Goal: Task Accomplishment & Management: Use online tool/utility

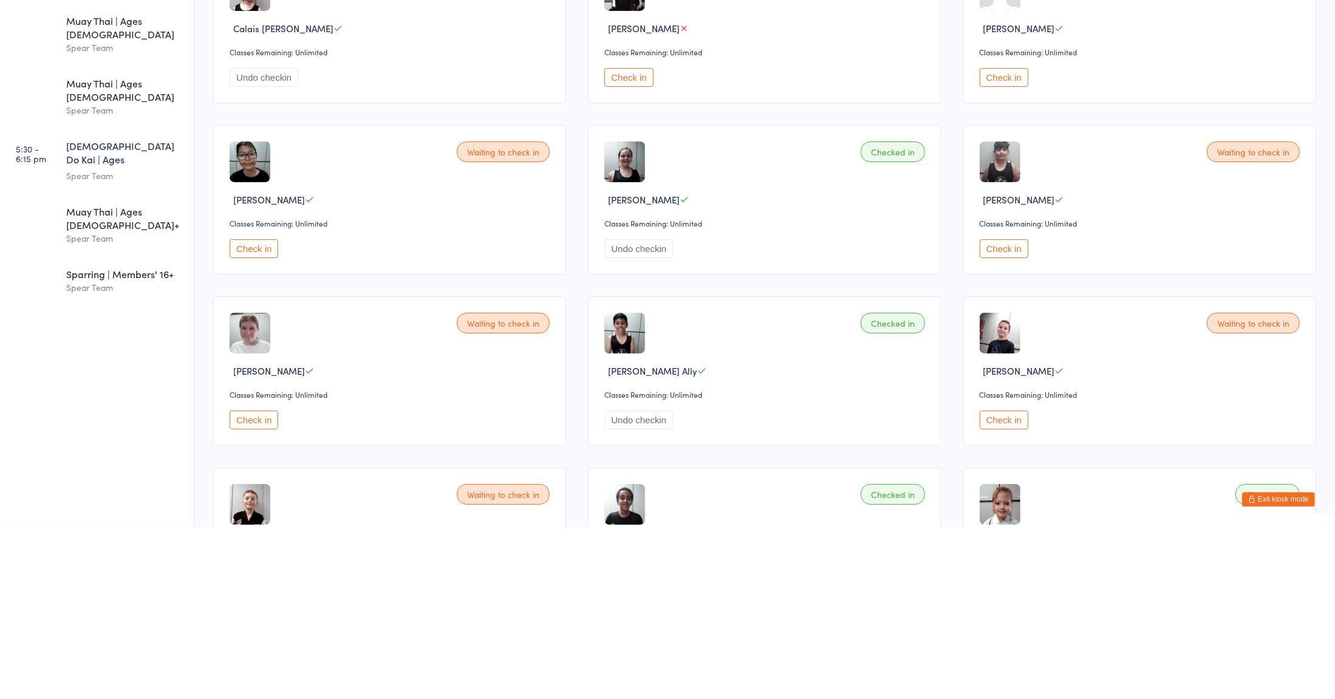
click at [831, 604] on div "Checked in [PERSON_NAME] Ally Classes Remaining: Unlimited Undo checkin" at bounding box center [764, 543] width 353 height 149
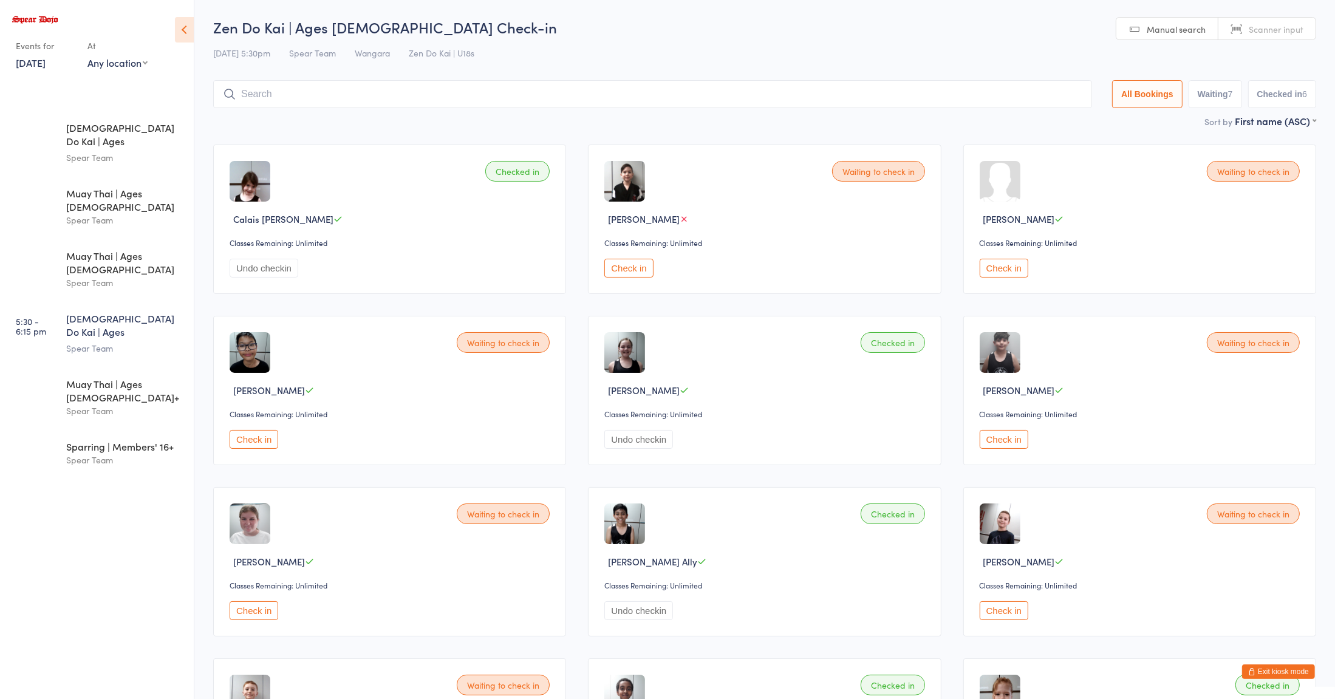
click at [593, 81] on input "search" at bounding box center [652, 94] width 879 height 28
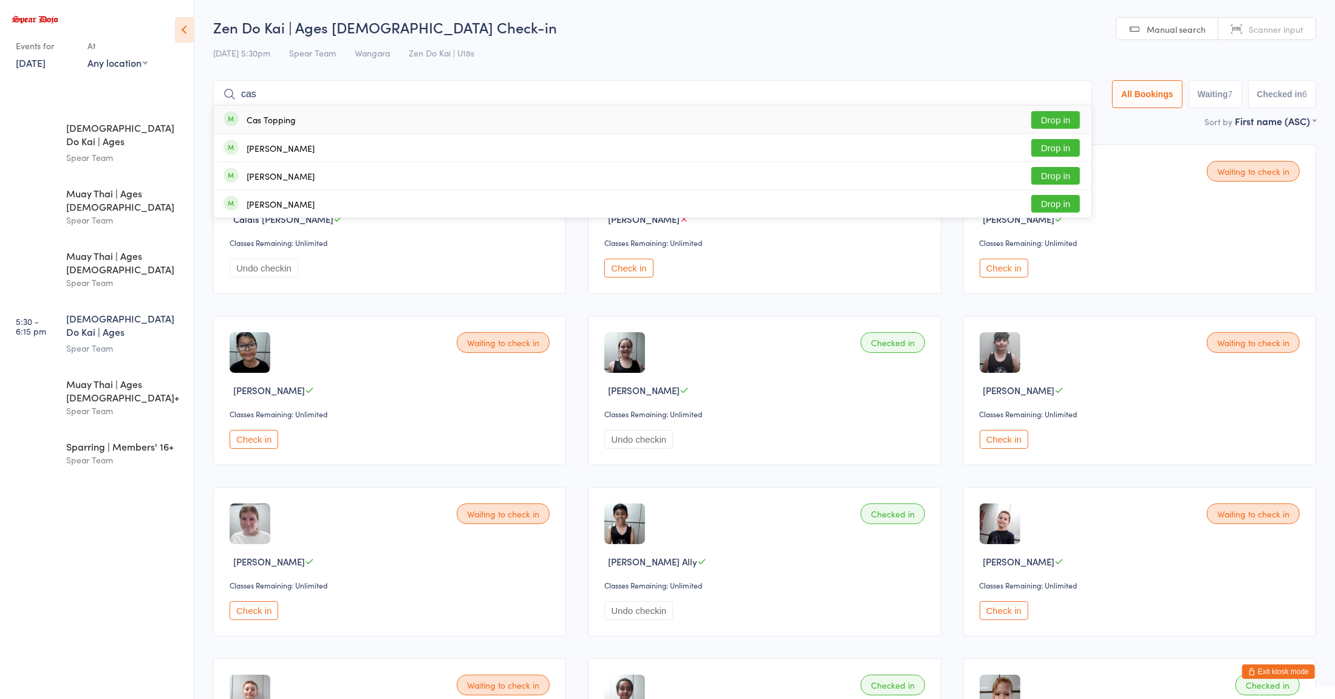
type input "cas"
click at [1053, 121] on button "Drop in" at bounding box center [1055, 120] width 49 height 18
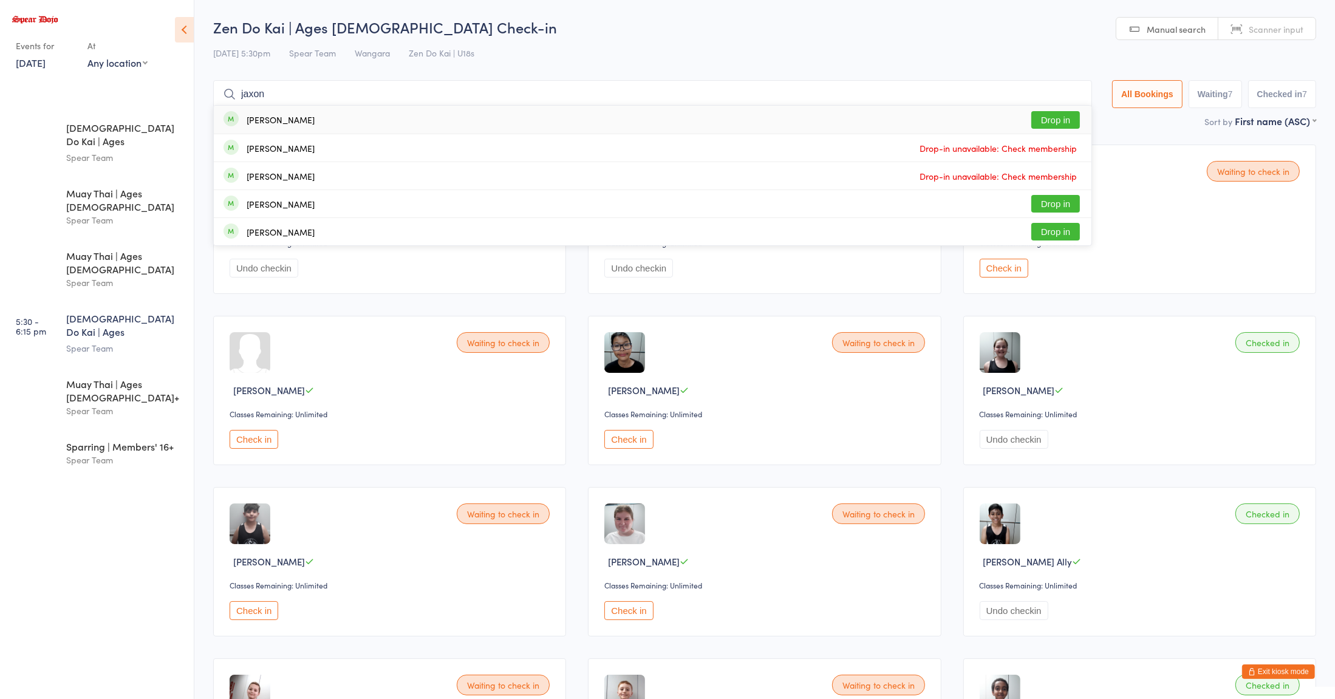
type input "jaxon"
click at [1054, 119] on button "Drop in" at bounding box center [1055, 120] width 49 height 18
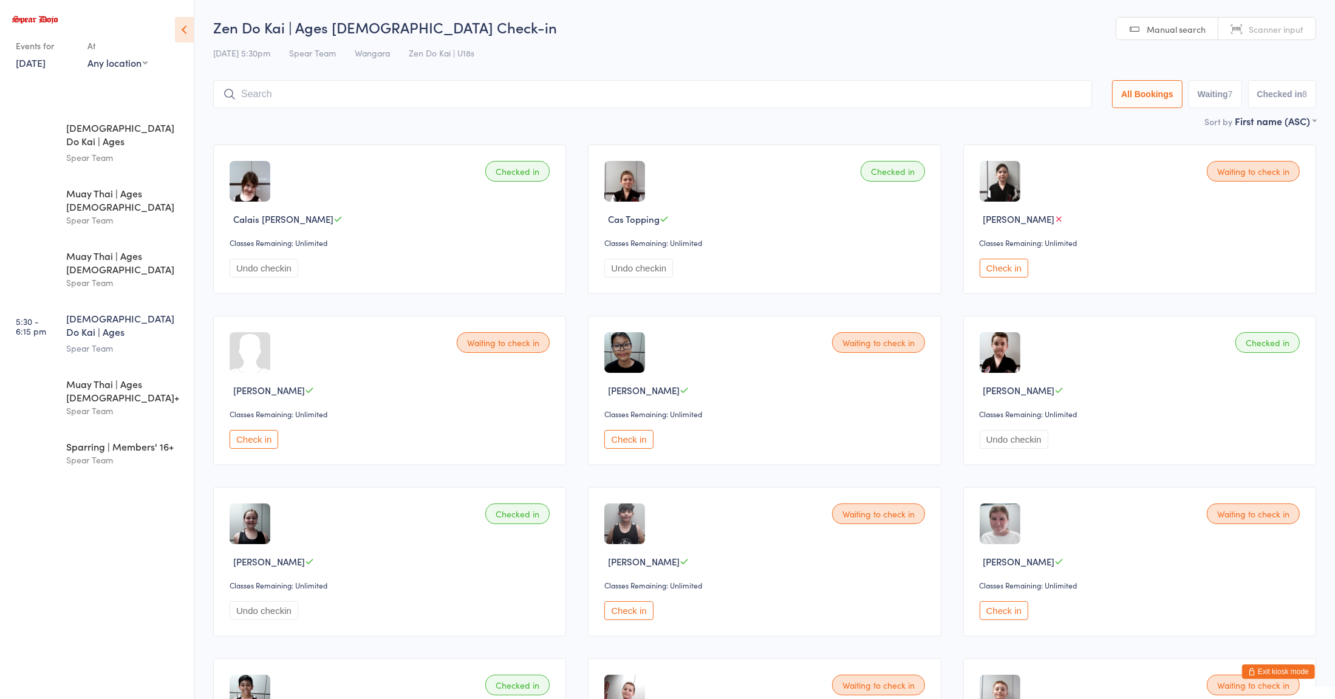
click at [646, 269] on button "Undo checkin" at bounding box center [638, 268] width 69 height 19
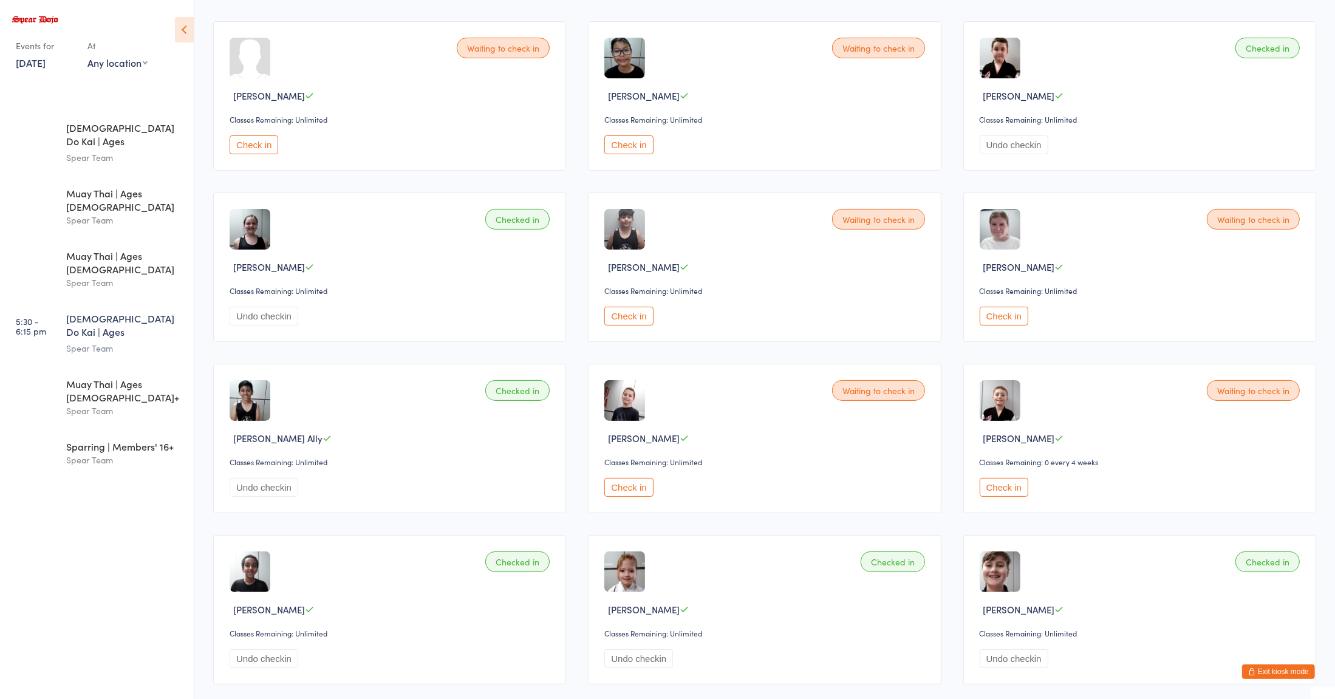
scroll to position [296, 0]
click at [1005, 496] on button "Check in" at bounding box center [1004, 486] width 49 height 19
click at [101, 341] on div "Spear Team" at bounding box center [124, 348] width 117 height 14
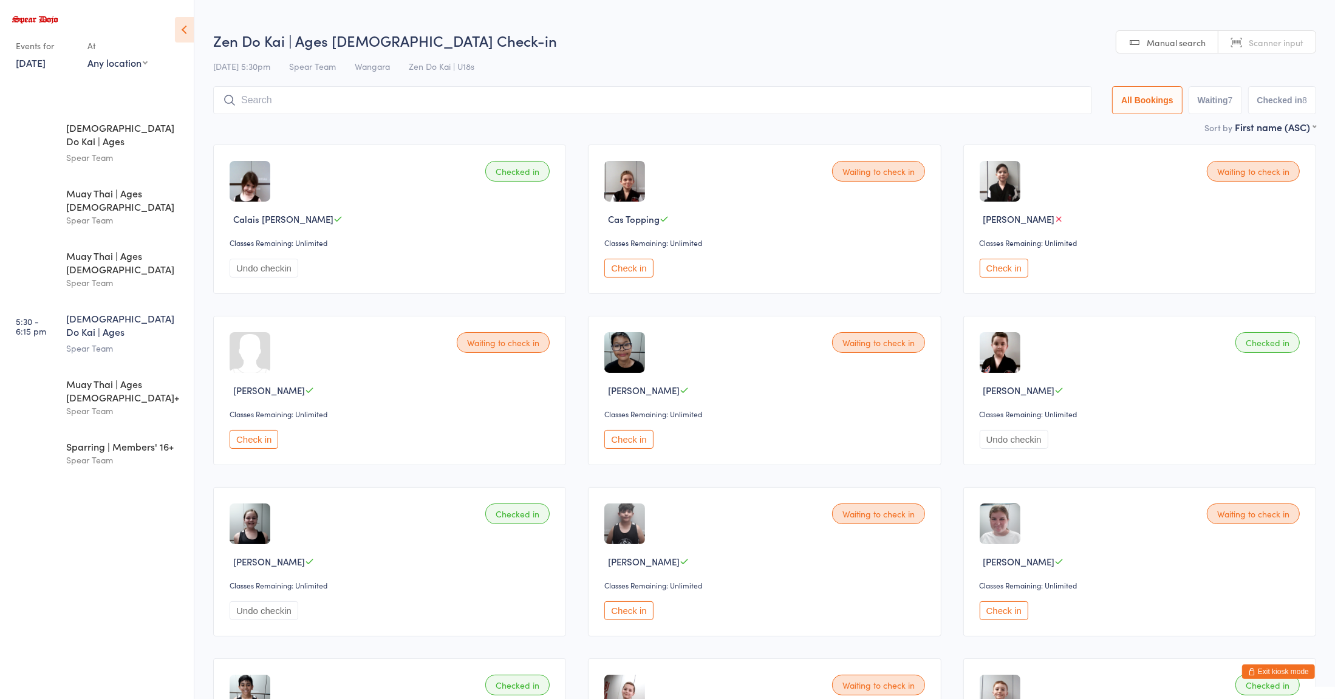
click at [638, 446] on button "Check in" at bounding box center [628, 439] width 49 height 19
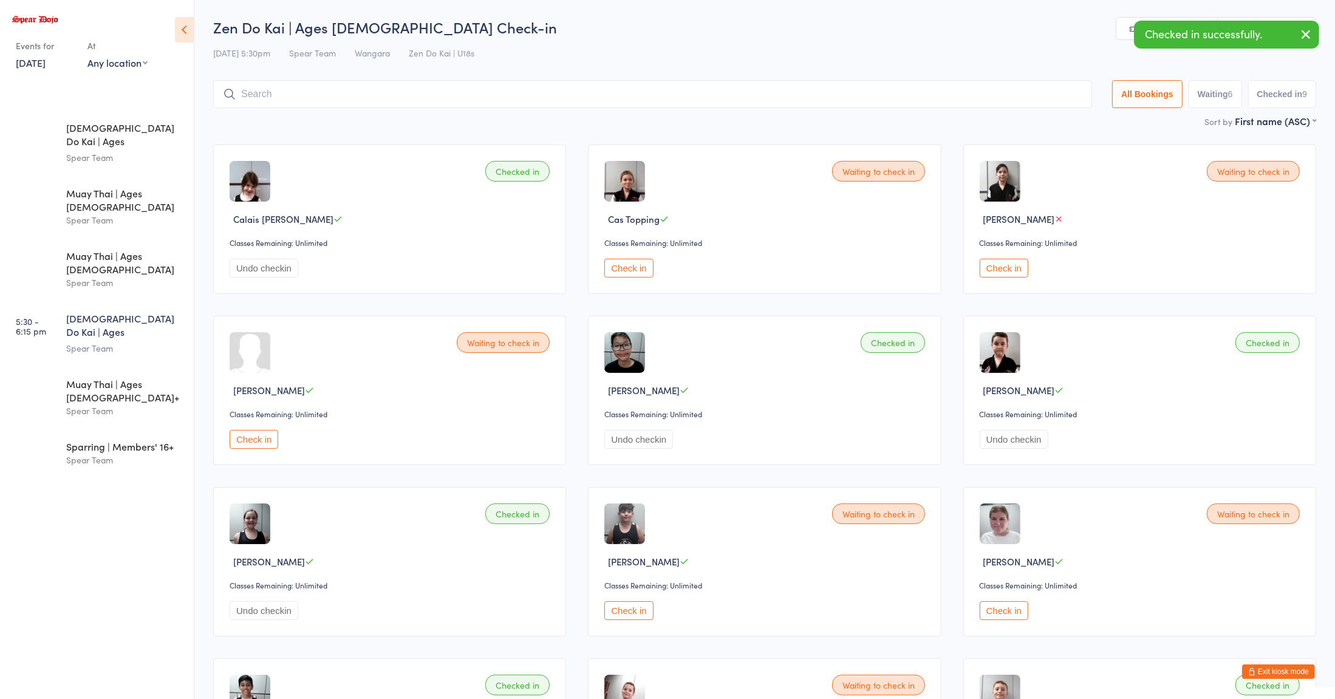
click at [1013, 100] on input "search" at bounding box center [652, 94] width 879 height 28
type input "p"
click at [258, 441] on button "Check in" at bounding box center [254, 439] width 49 height 19
click at [124, 341] on div "Spear Team" at bounding box center [124, 348] width 117 height 14
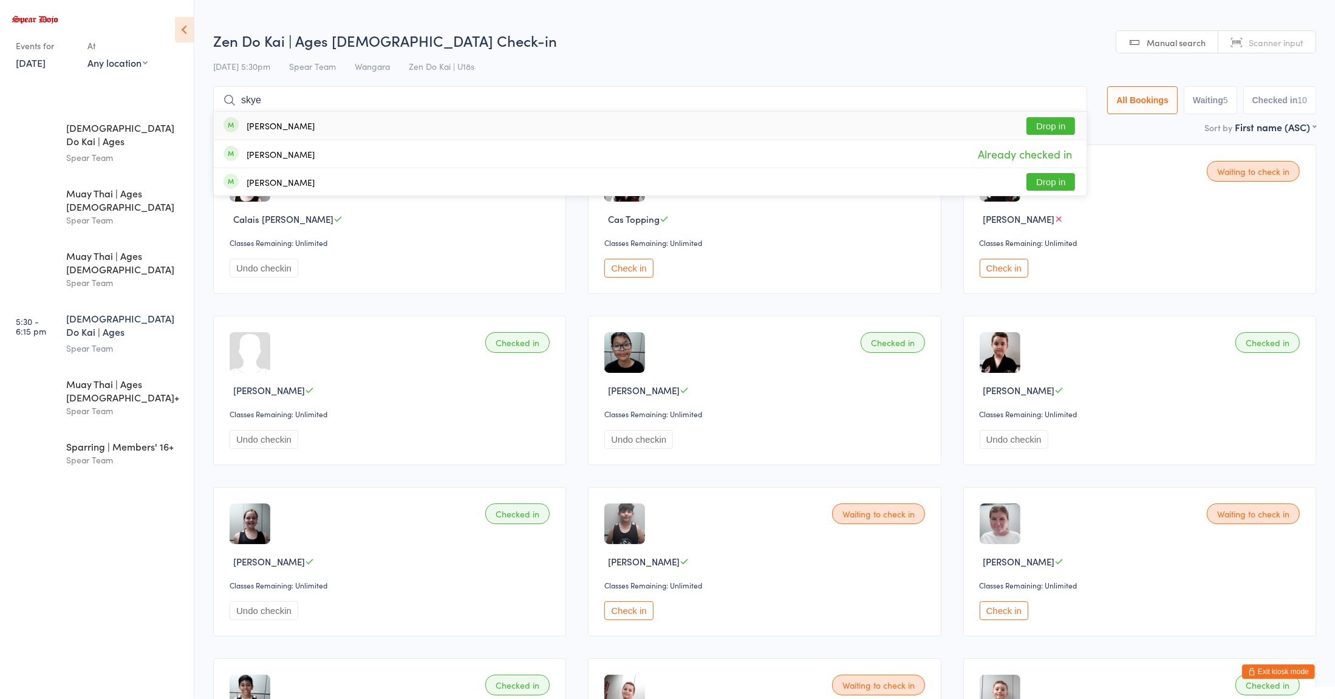
type input "skye"
click at [1042, 129] on button "Drop in" at bounding box center [1050, 126] width 49 height 18
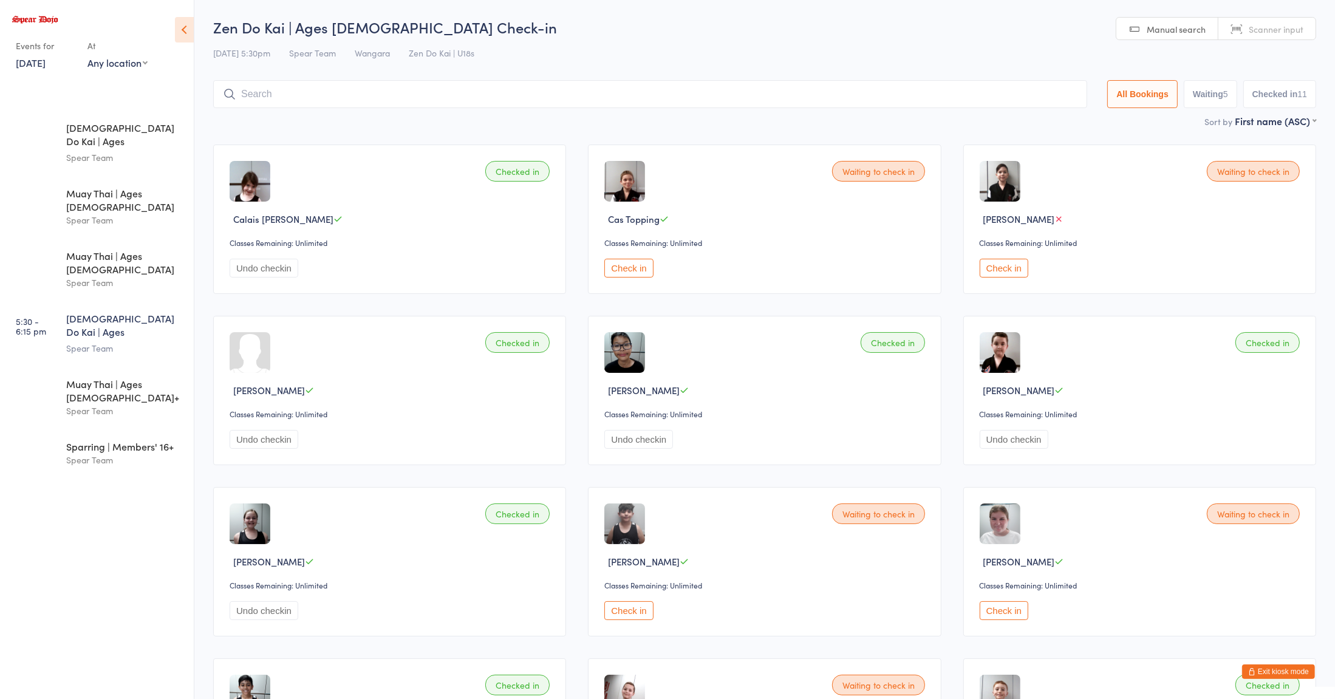
click at [763, 97] on input "search" at bounding box center [650, 94] width 874 height 28
type input "d"
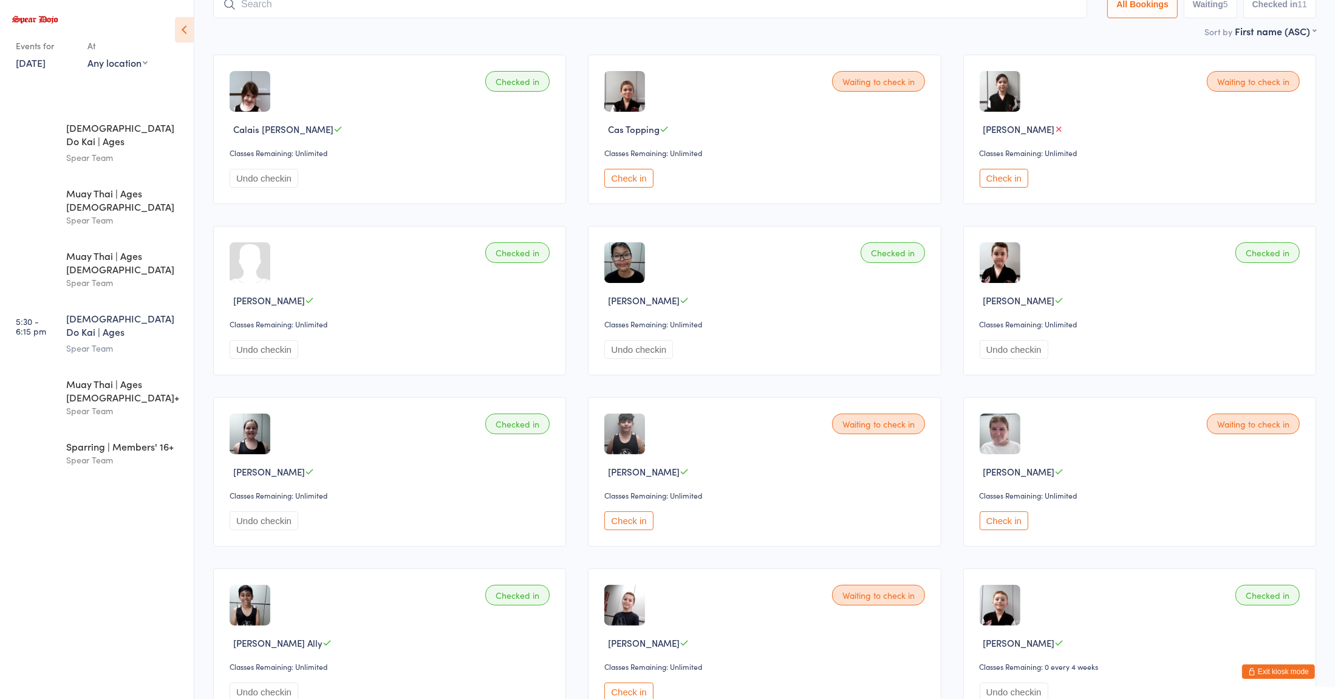
scroll to position [89, 0]
click at [1286, 521] on div "Check in" at bounding box center [1142, 522] width 324 height 19
click at [137, 404] on div "Spear Team" at bounding box center [124, 411] width 117 height 14
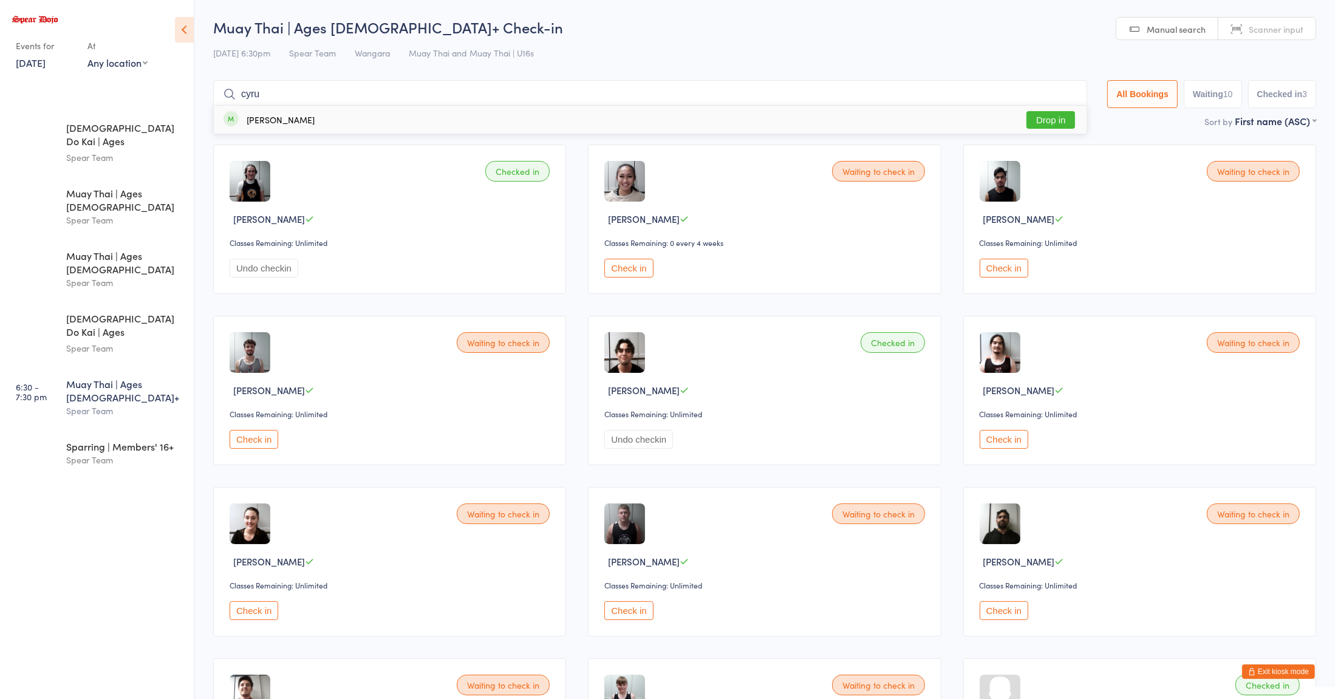
type input "cyru"
click at [396, 117] on div "[PERSON_NAME] Drop in" at bounding box center [650, 120] width 873 height 28
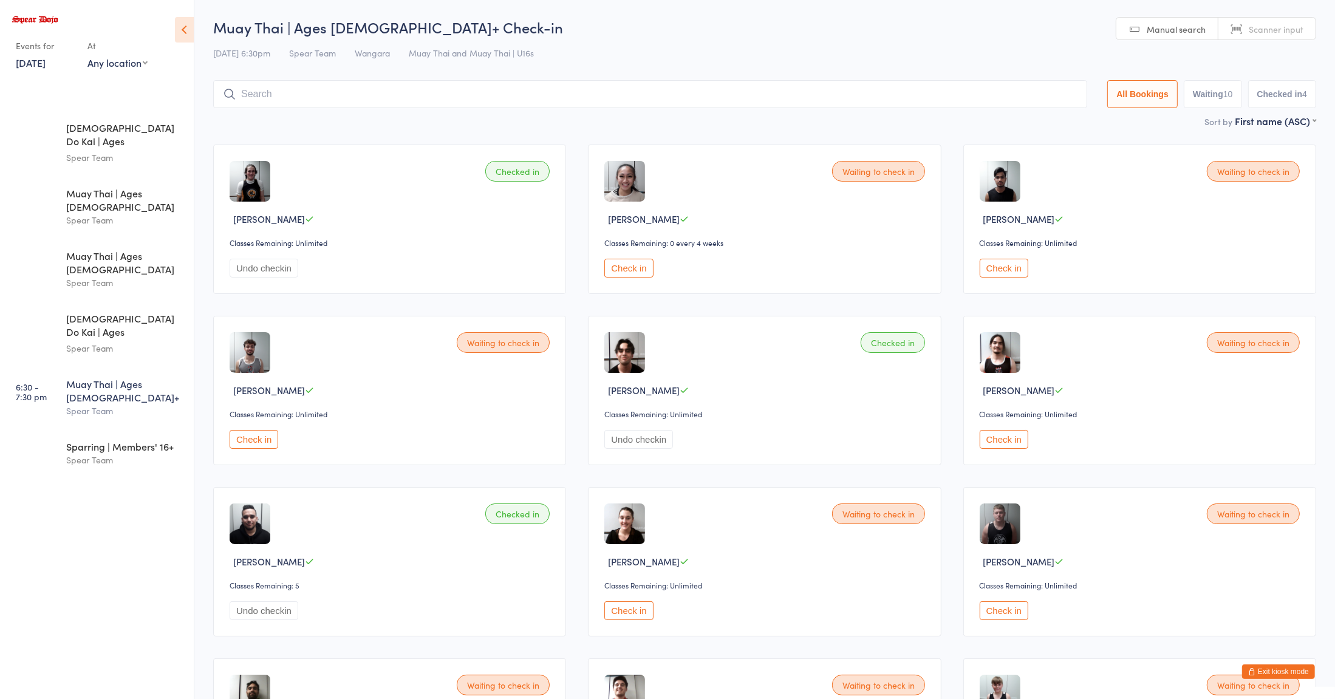
click at [627, 96] on input "search" at bounding box center [650, 94] width 874 height 28
type input "mik"
click at [1049, 117] on button "Drop in" at bounding box center [1050, 120] width 49 height 18
type input "[PERSON_NAME]"
click at [315, 125] on div "[PERSON_NAME] Drop in" at bounding box center [650, 120] width 873 height 28
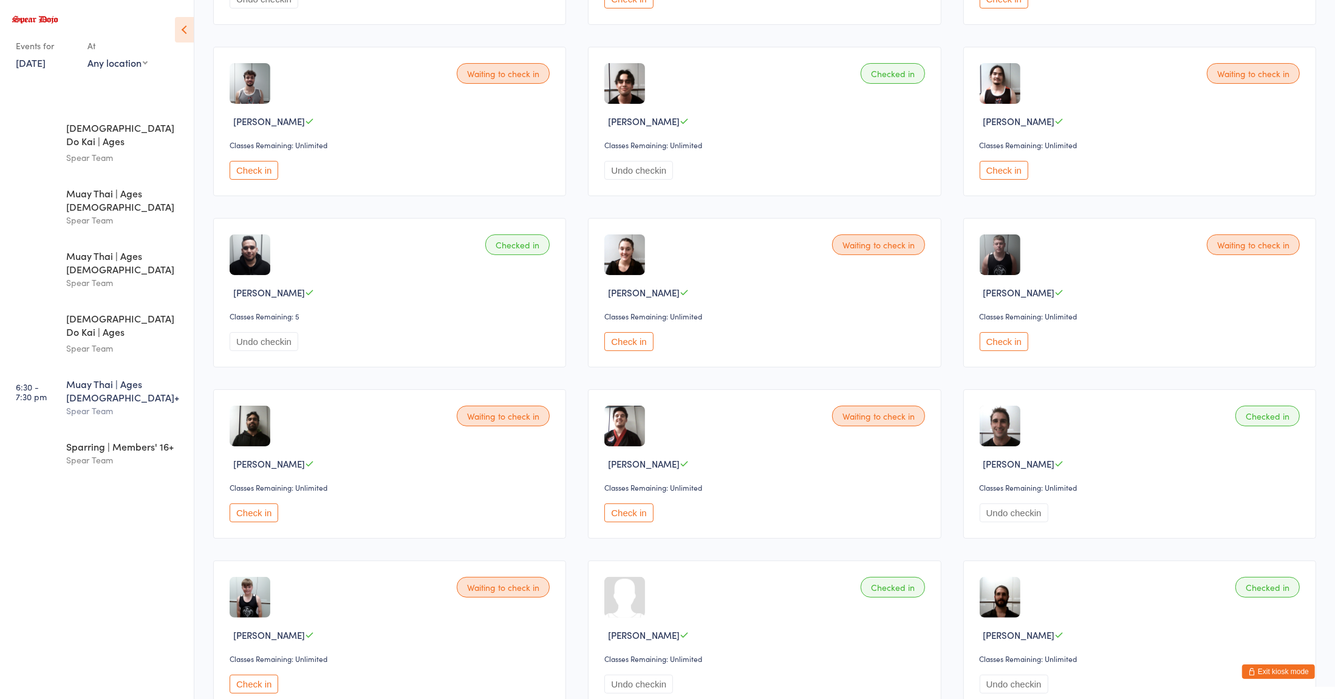
scroll to position [270, 0]
click at [642, 510] on button "Check in" at bounding box center [628, 512] width 49 height 19
click at [996, 171] on button "Check in" at bounding box center [1004, 169] width 49 height 19
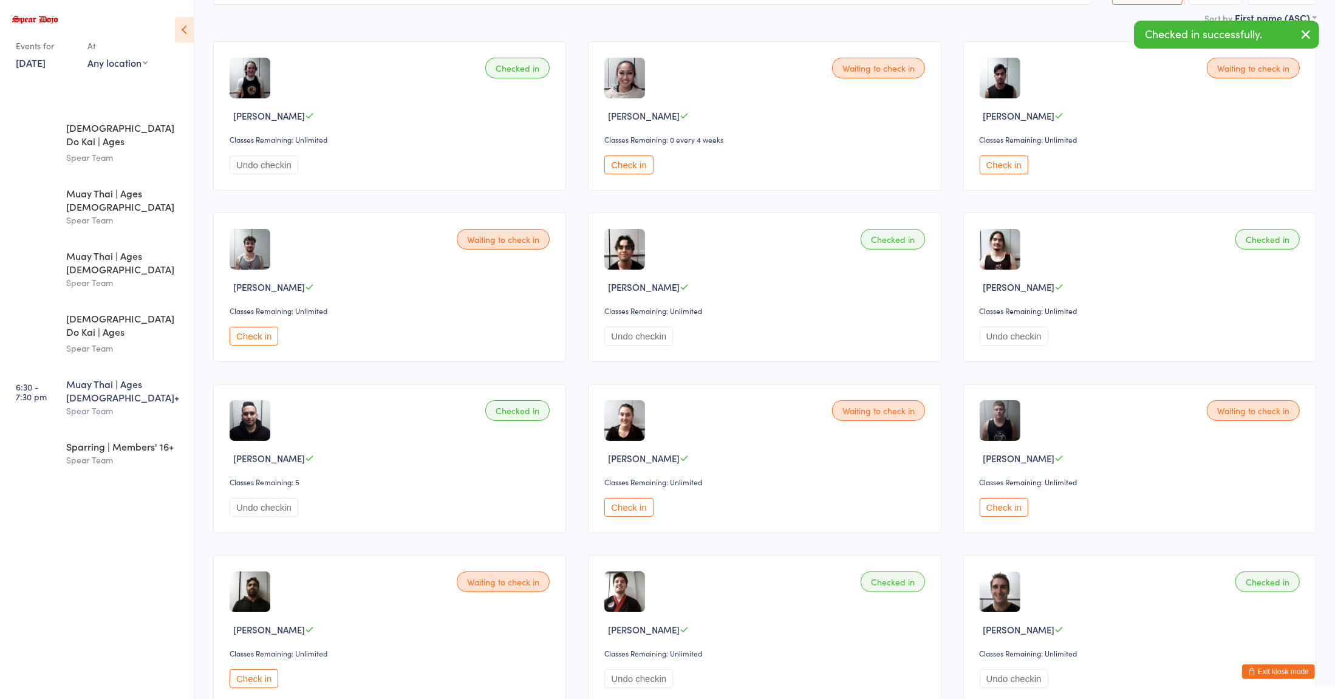
scroll to position [49, 0]
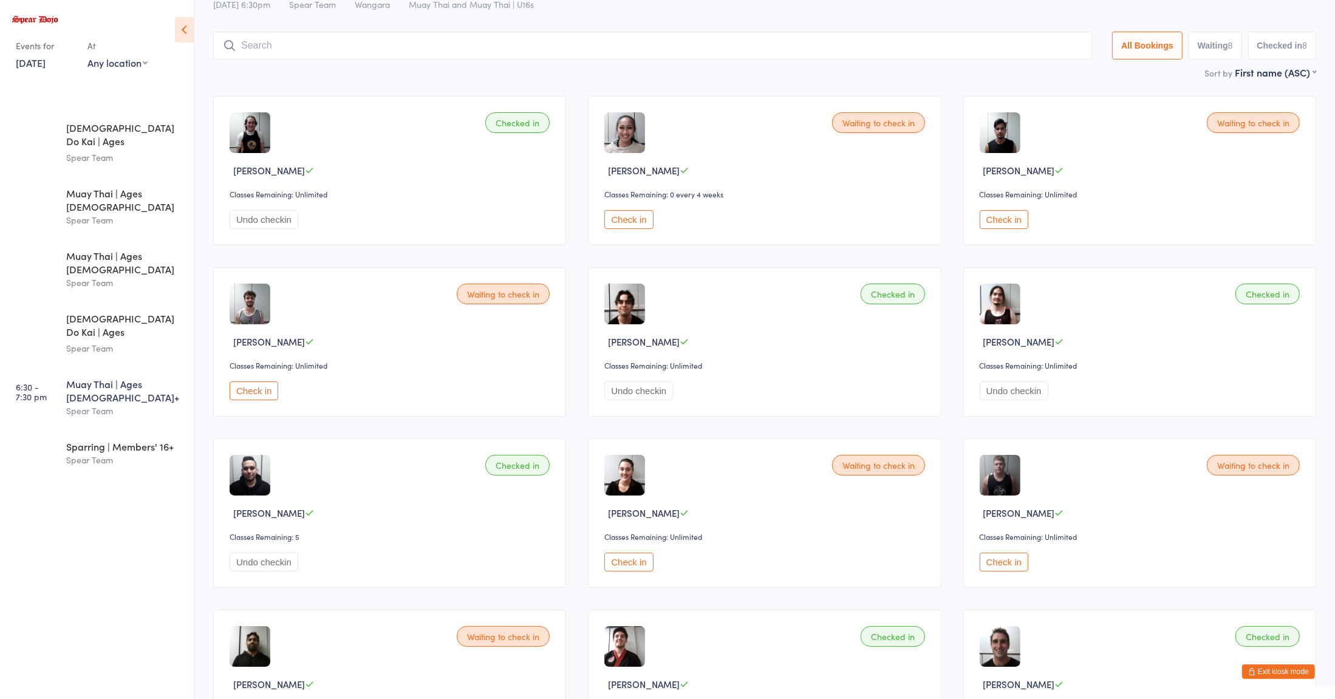
click at [606, 47] on input "search" at bounding box center [652, 46] width 879 height 28
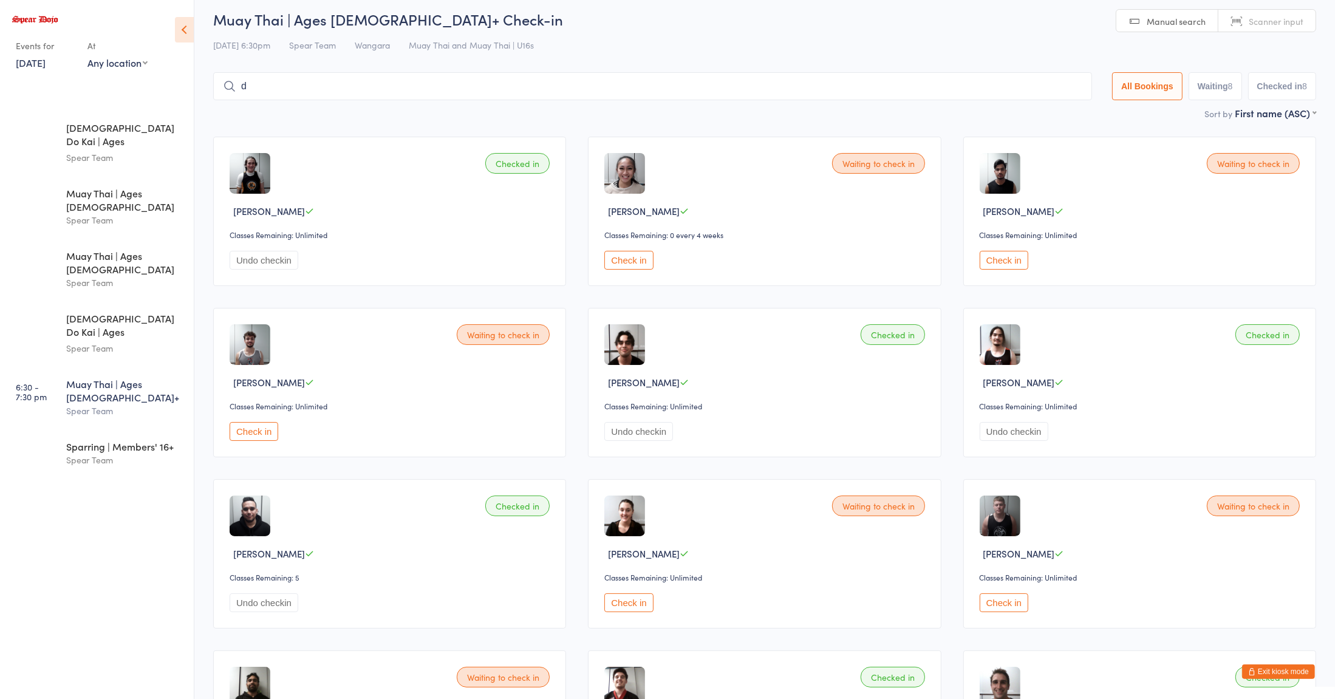
scroll to position [0, 0]
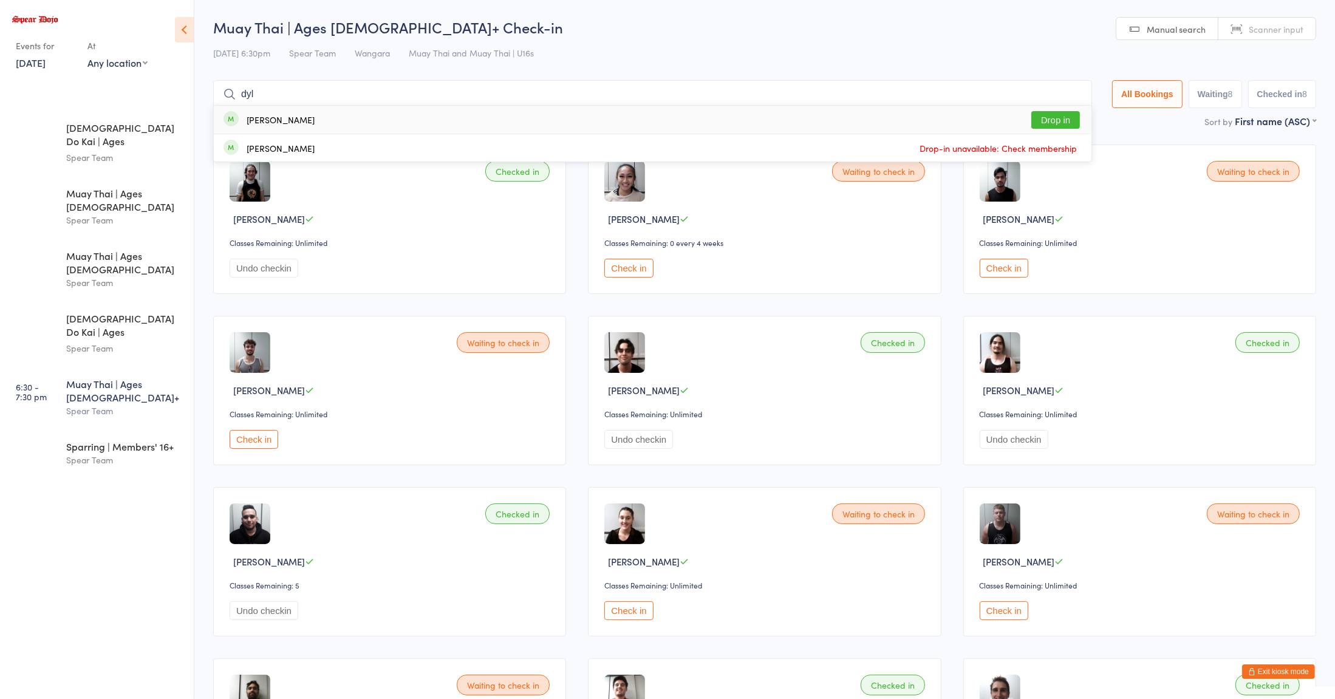
type input "dyl"
click at [1057, 125] on button "Drop in" at bounding box center [1055, 120] width 49 height 18
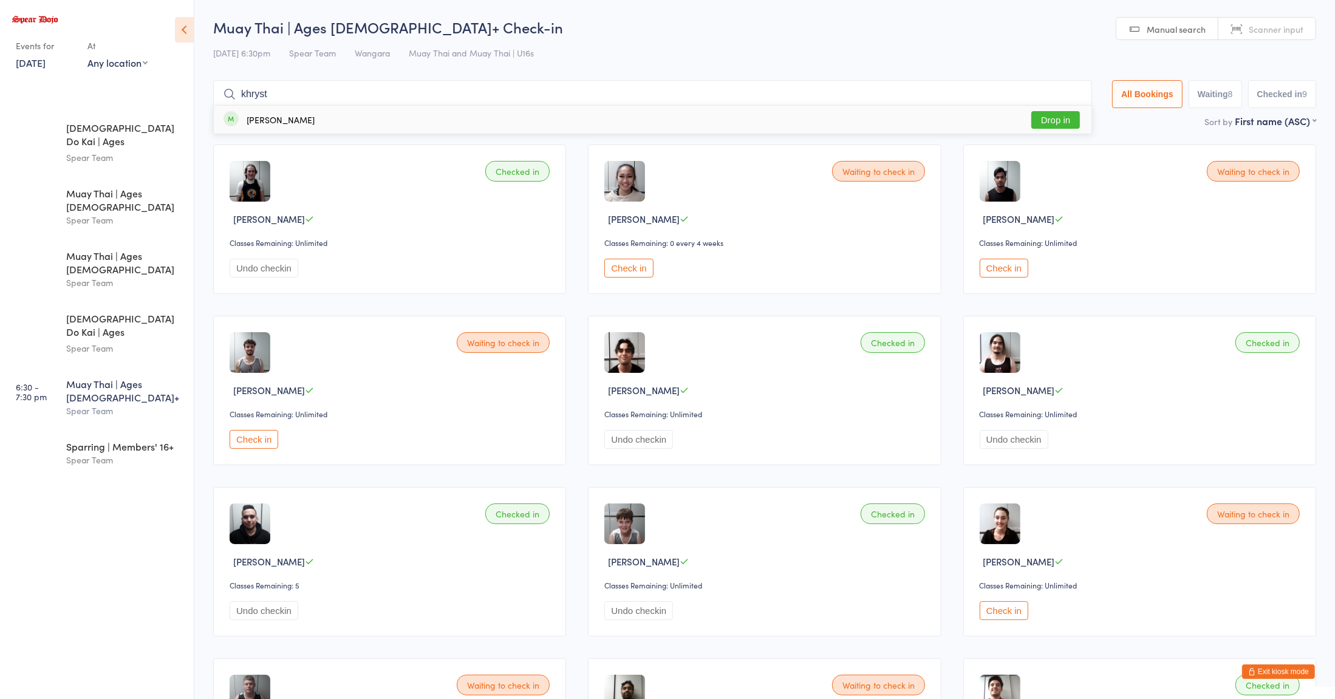
type input "khryst"
click at [1050, 122] on button "Drop in" at bounding box center [1055, 120] width 49 height 18
type input "gea"
click at [1054, 127] on button "Drop in" at bounding box center [1050, 120] width 49 height 18
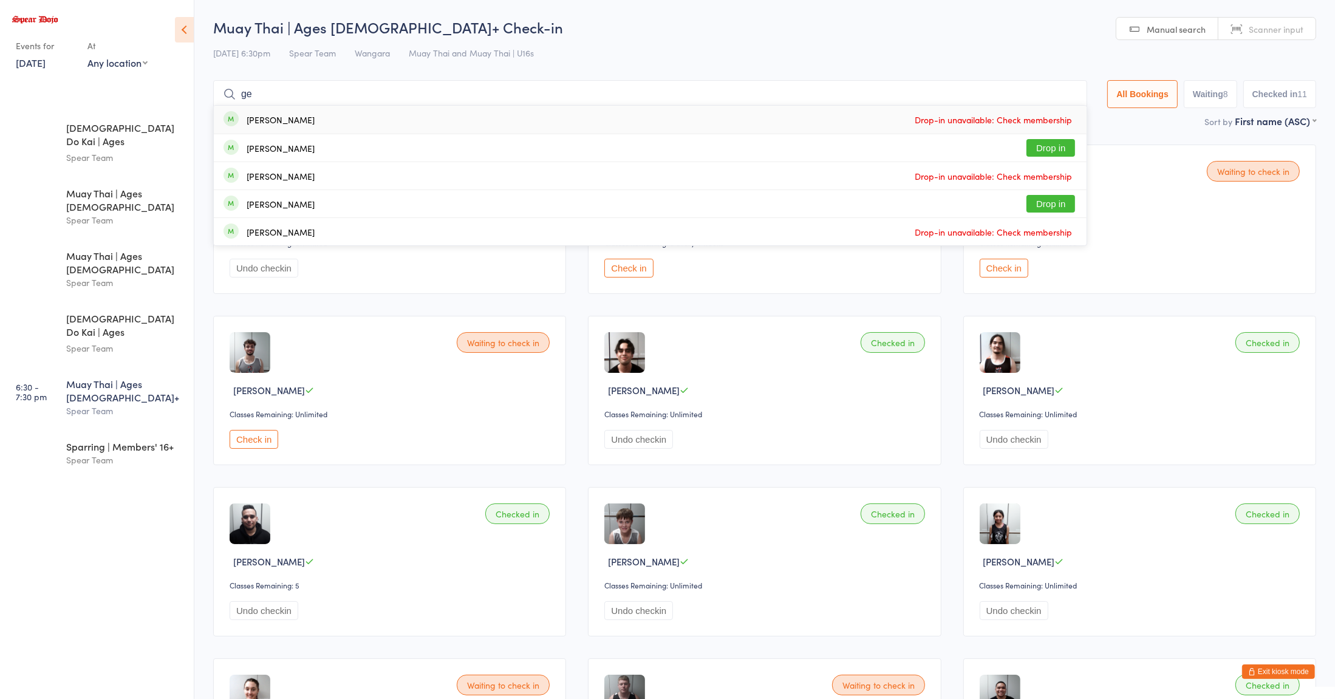
type input "g"
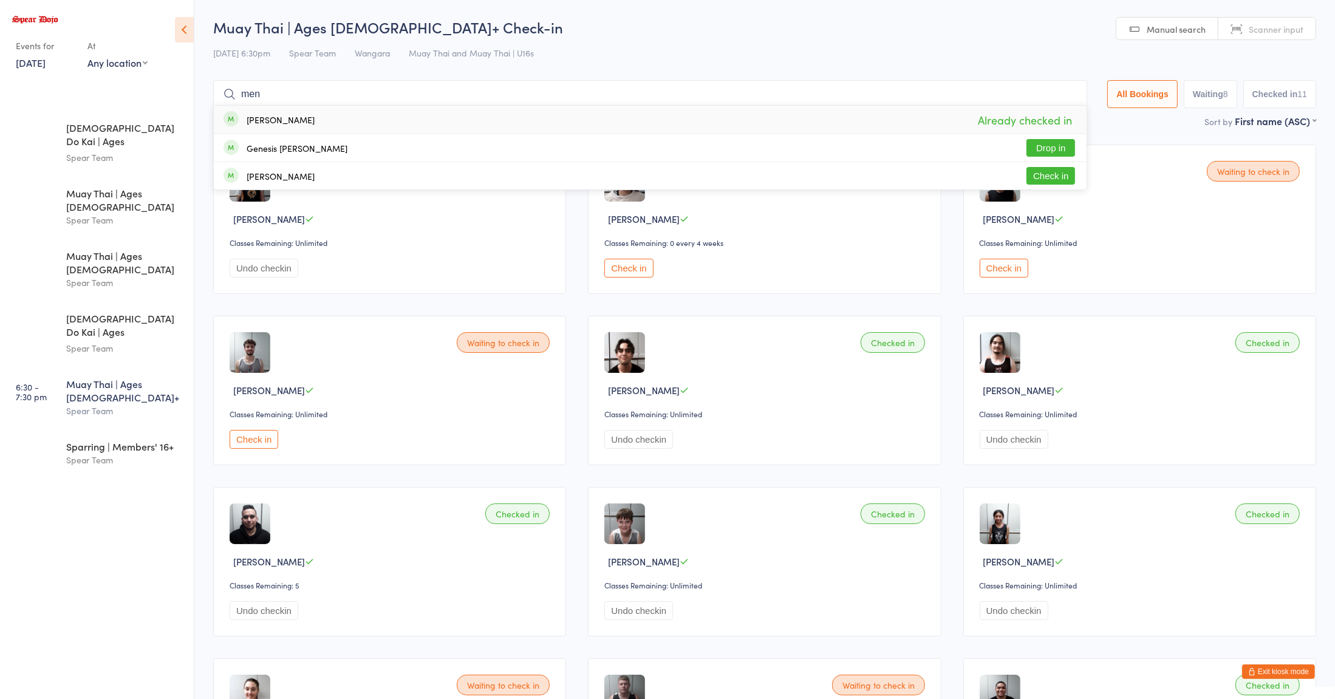
type input "men"
click at [1051, 144] on button "Drop in" at bounding box center [1050, 148] width 49 height 18
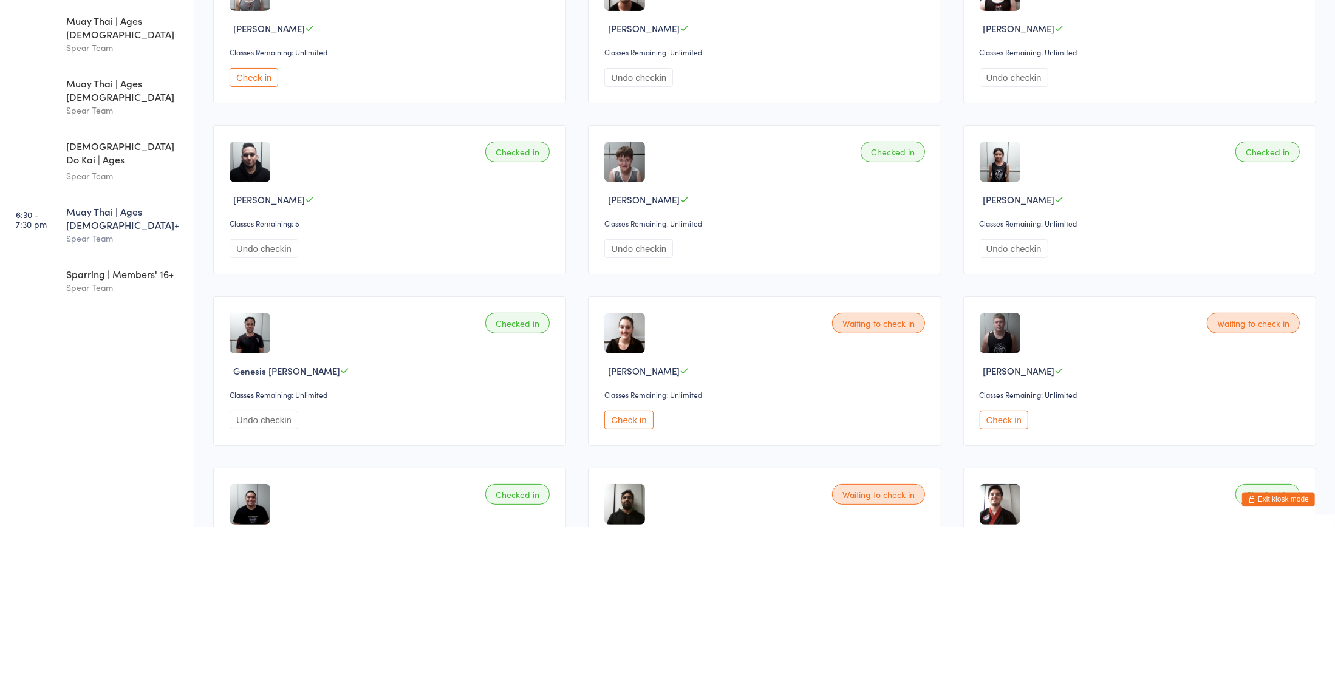
scroll to position [195, 0]
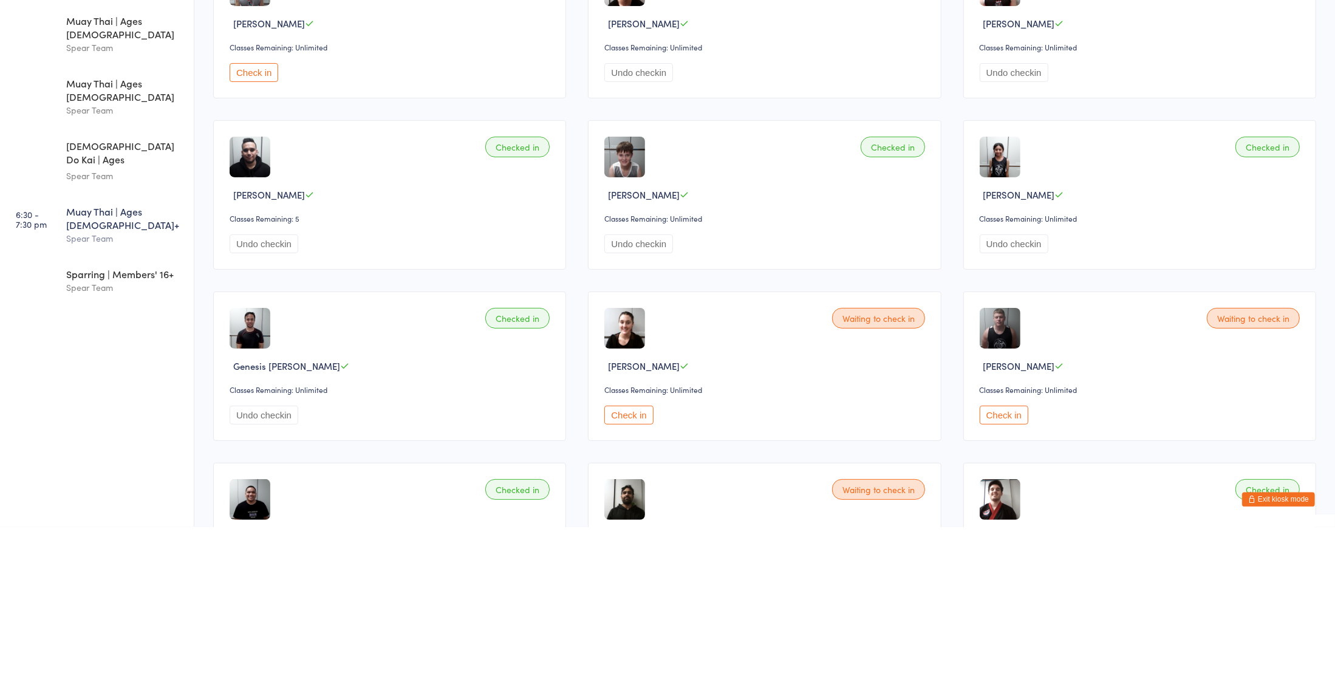
type input "me"
click at [102, 580] on ul "4:00 - 4:45 pm Zen Do Kai | Ages [DEMOGRAPHIC_DATA] Spear Team 4:44 - 5:29 pm M…" at bounding box center [97, 405] width 194 height 589
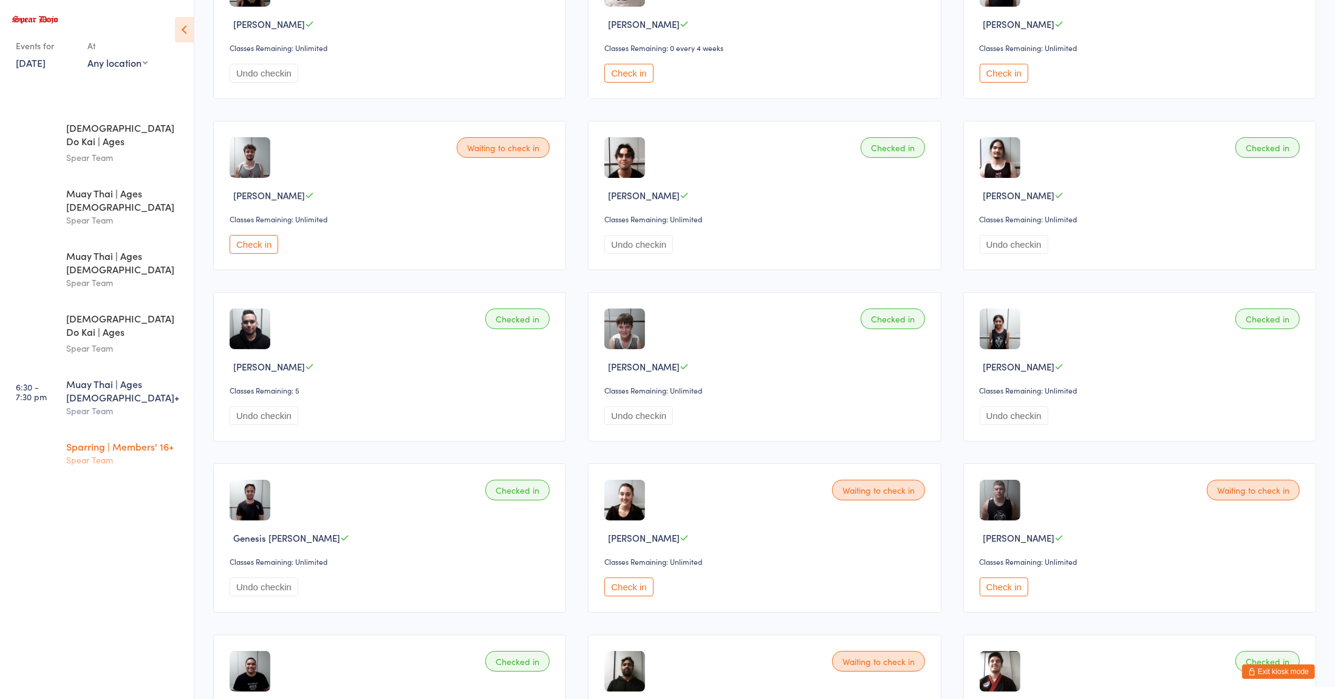
click at [108, 429] on div "Sparring | Members' 16+ Spear Team" at bounding box center [130, 453] width 128 height 48
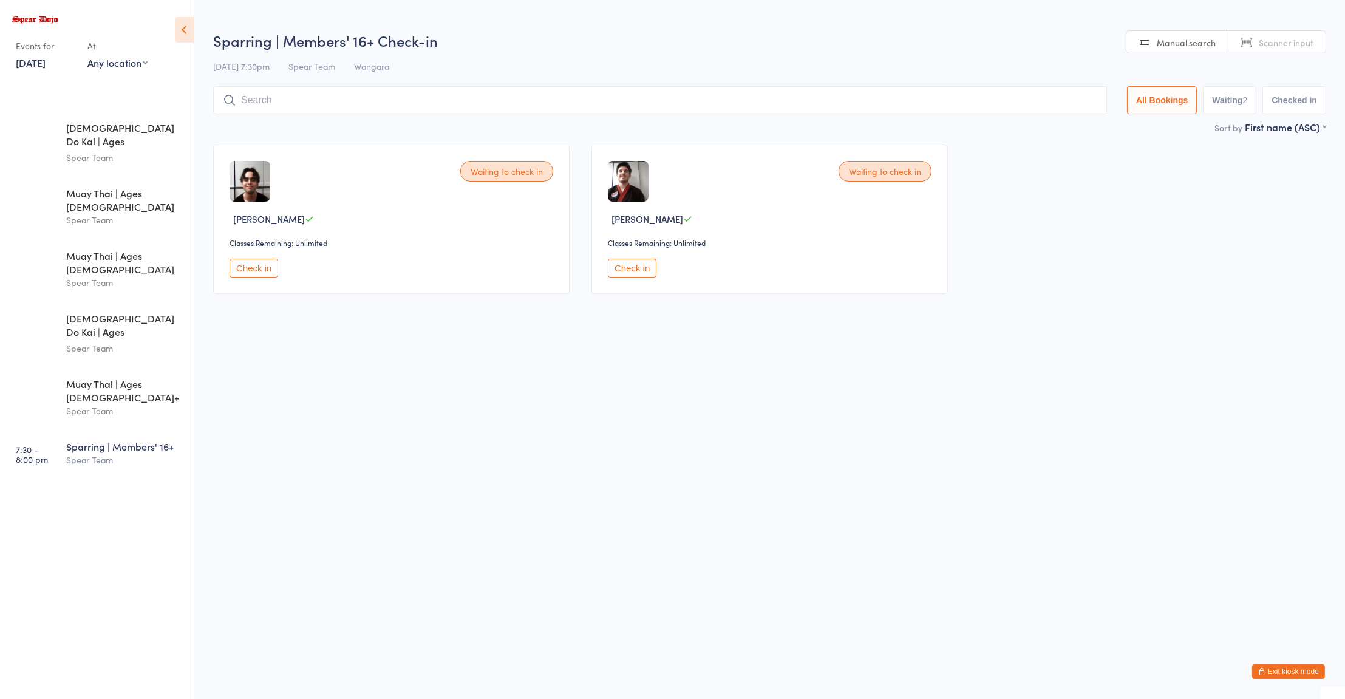
click at [641, 277] on button "Check in" at bounding box center [632, 268] width 49 height 19
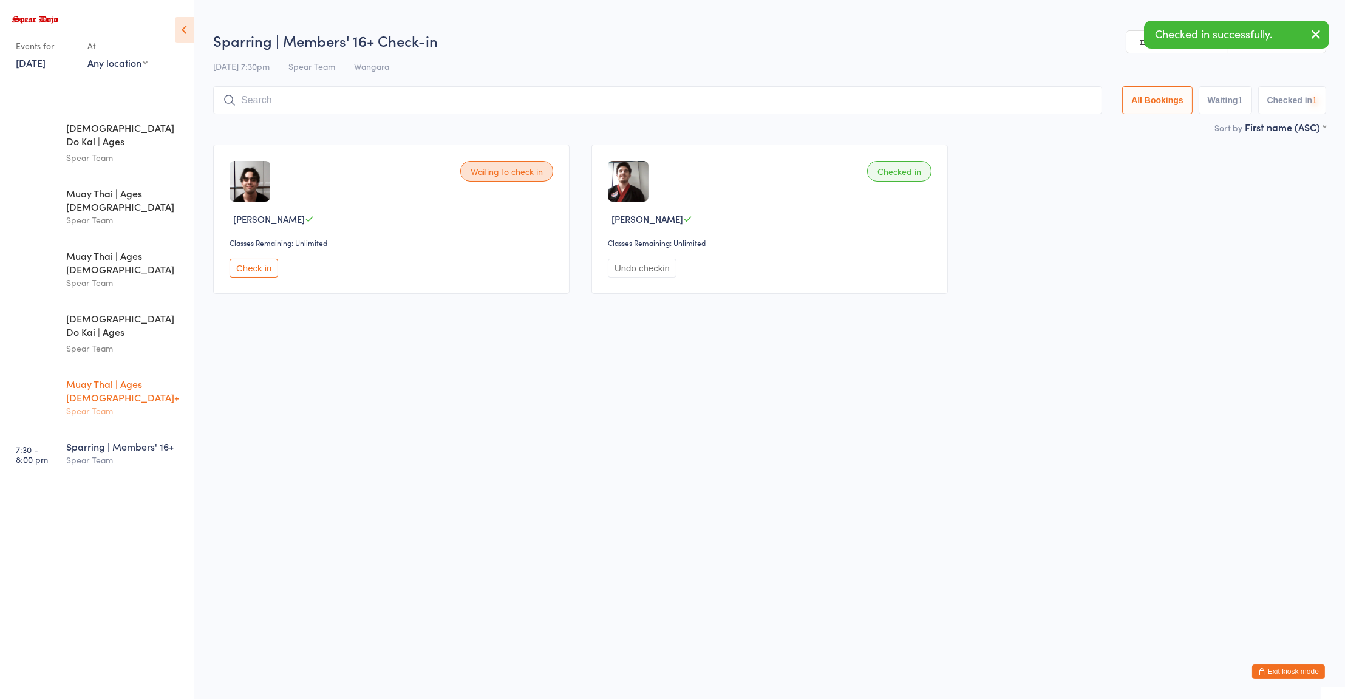
click at [106, 404] on div "Spear Team" at bounding box center [124, 411] width 117 height 14
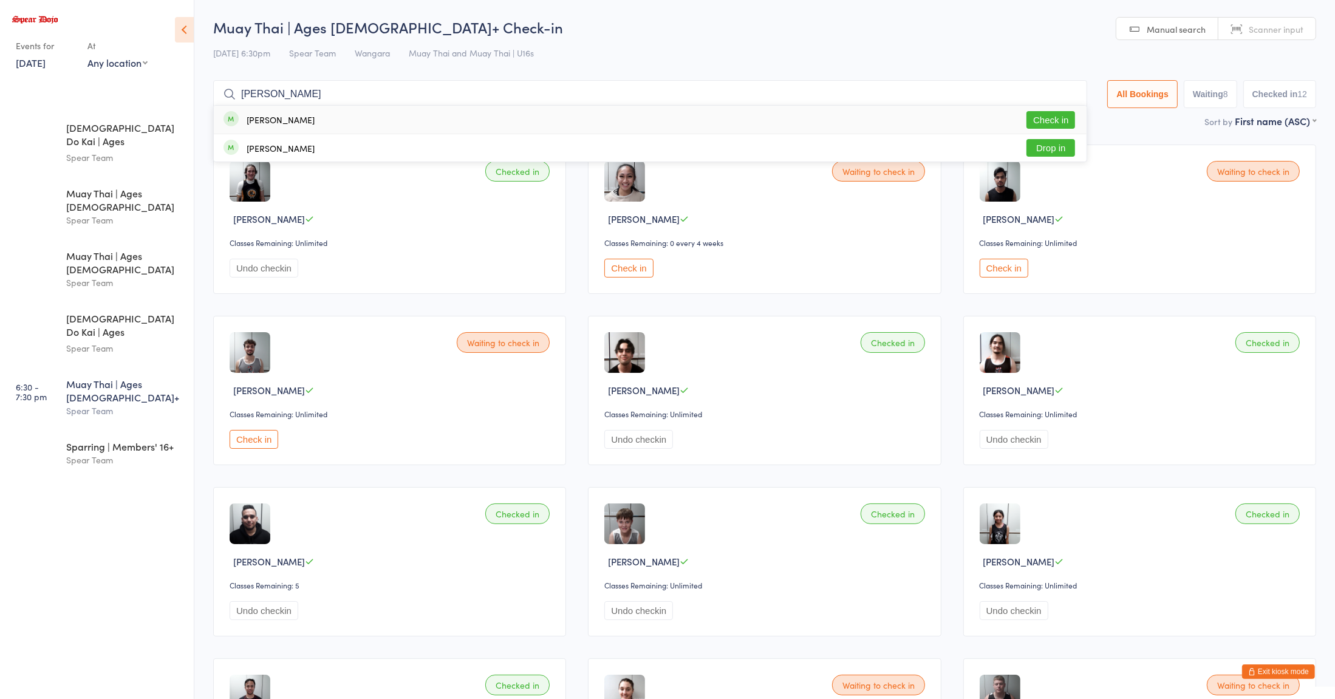
type input "[PERSON_NAME]"
click at [1051, 120] on button "Check in" at bounding box center [1050, 120] width 49 height 18
type input "asw"
click at [1042, 121] on button "Check in" at bounding box center [1050, 120] width 49 height 18
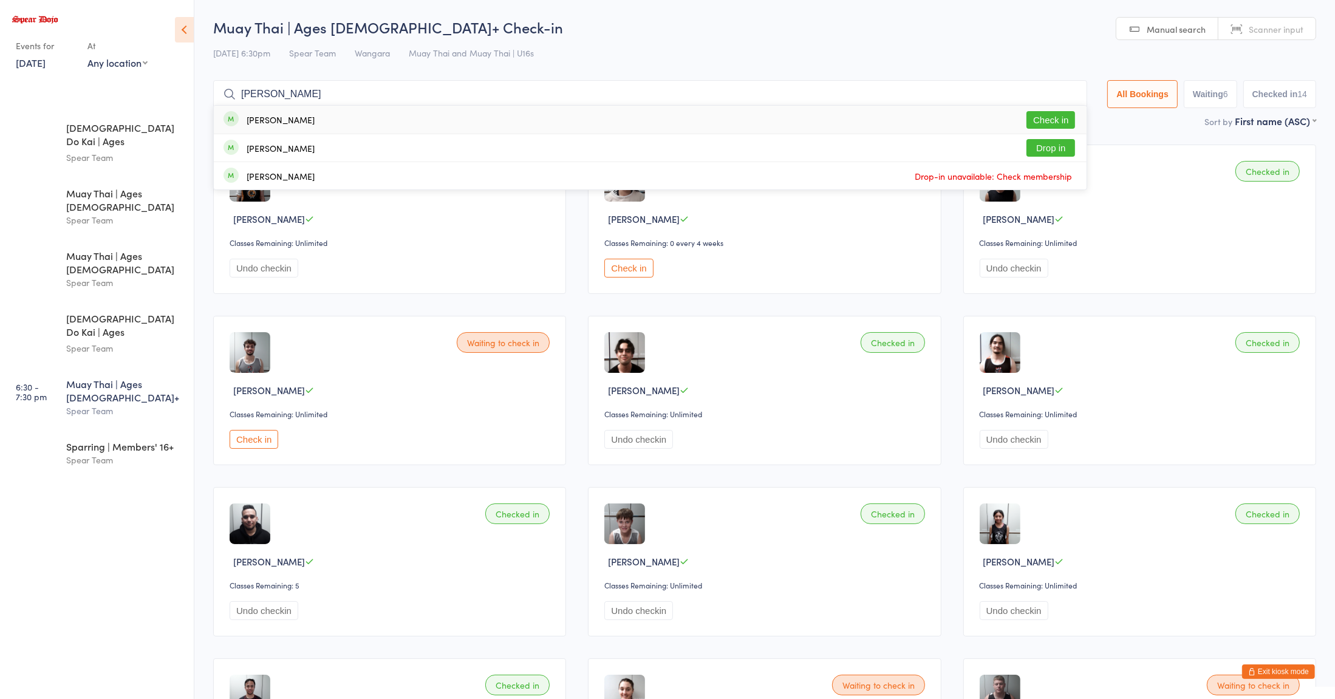
type input "[PERSON_NAME]"
click at [1043, 122] on button "Check in" at bounding box center [1050, 120] width 49 height 18
type input "[PERSON_NAME]"
click at [1048, 147] on button "Drop in" at bounding box center [1050, 148] width 49 height 18
